Goal: Check status: Check status

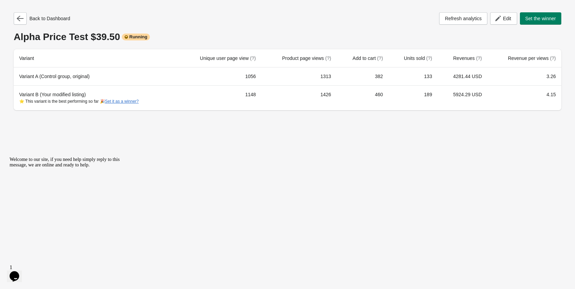
click at [22, 17] on icon "button" at bounding box center [20, 18] width 7 height 7
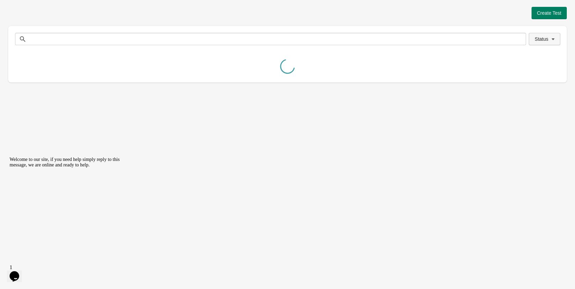
click at [543, 40] on span "Status" at bounding box center [541, 38] width 14 height 5
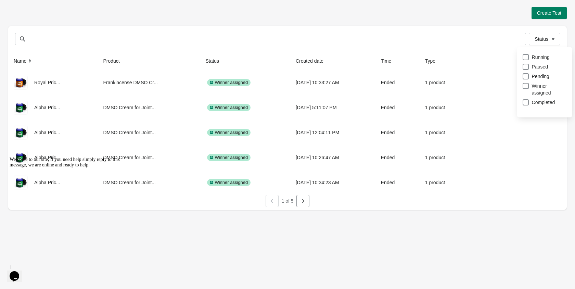
click at [520, 55] on div "Status Running Paused Pending Winner assigned Completed" at bounding box center [544, 85] width 55 height 77
click at [523, 58] on span at bounding box center [525, 57] width 6 height 6
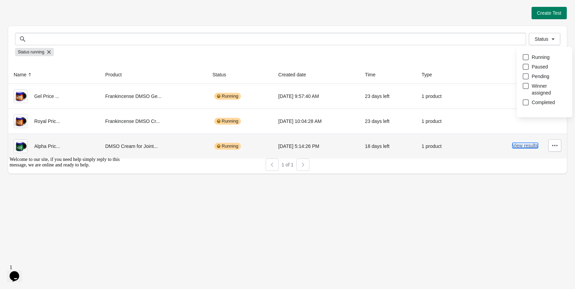
click at [527, 147] on button "View results" at bounding box center [525, 145] width 26 height 5
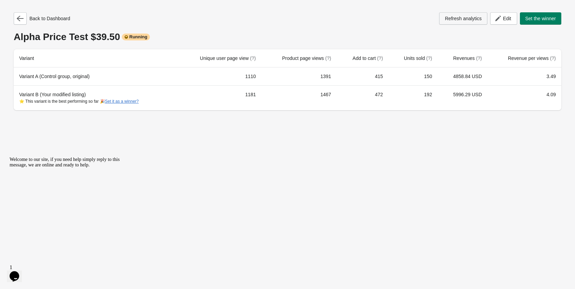
click at [468, 18] on span "Refresh analytics" at bounding box center [463, 18] width 37 height 5
click at [23, 19] on icon "button" at bounding box center [20, 18] width 7 height 7
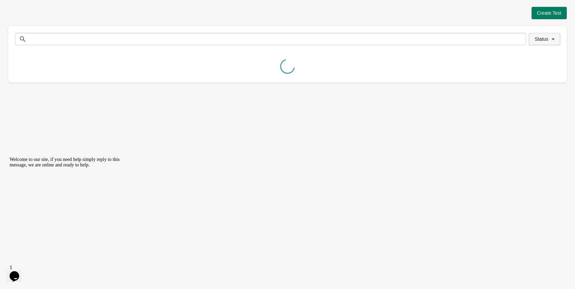
click at [541, 42] on button "Status" at bounding box center [544, 39] width 31 height 12
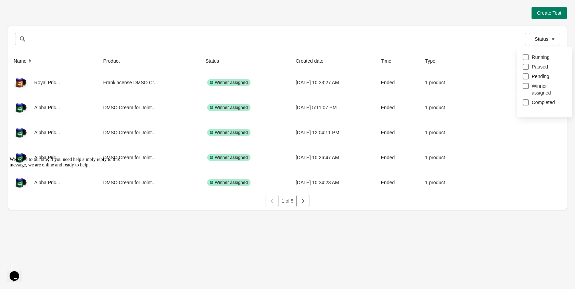
click at [527, 58] on span at bounding box center [525, 57] width 6 height 6
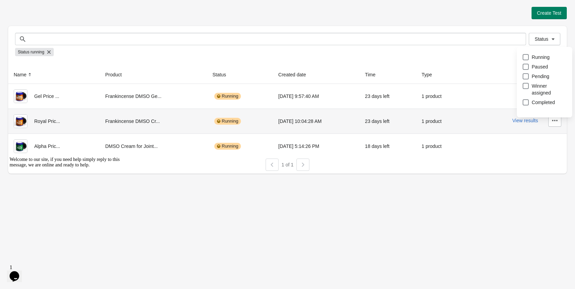
click at [481, 121] on div "View results" at bounding box center [516, 120] width 90 height 12
click at [519, 123] on button "View results" at bounding box center [525, 120] width 26 height 5
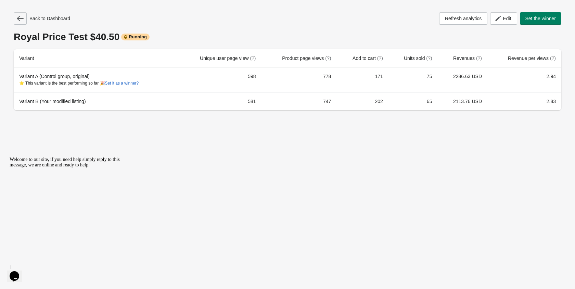
click at [20, 20] on icon "button" at bounding box center [20, 18] width 7 height 7
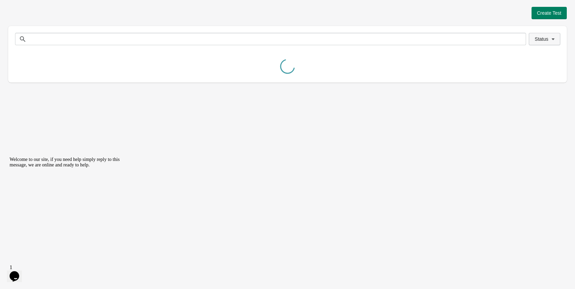
click at [538, 37] on span "Status" at bounding box center [541, 38] width 14 height 5
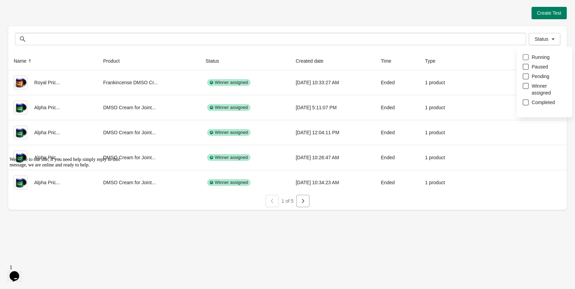
click at [525, 54] on span at bounding box center [525, 57] width 6 height 6
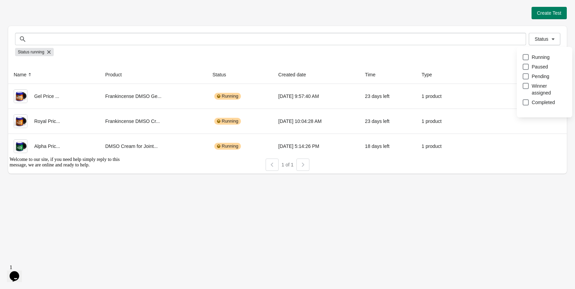
click at [438, 56] on div "Status running" at bounding box center [287, 52] width 545 height 14
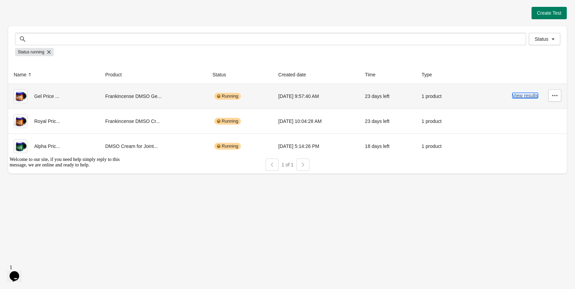
click at [529, 97] on button "View results" at bounding box center [525, 95] width 26 height 5
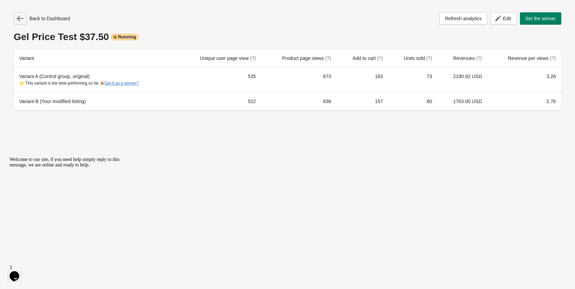
click at [20, 18] on icon "button" at bounding box center [20, 18] width 7 height 5
